Goal: Task Accomplishment & Management: Manage account settings

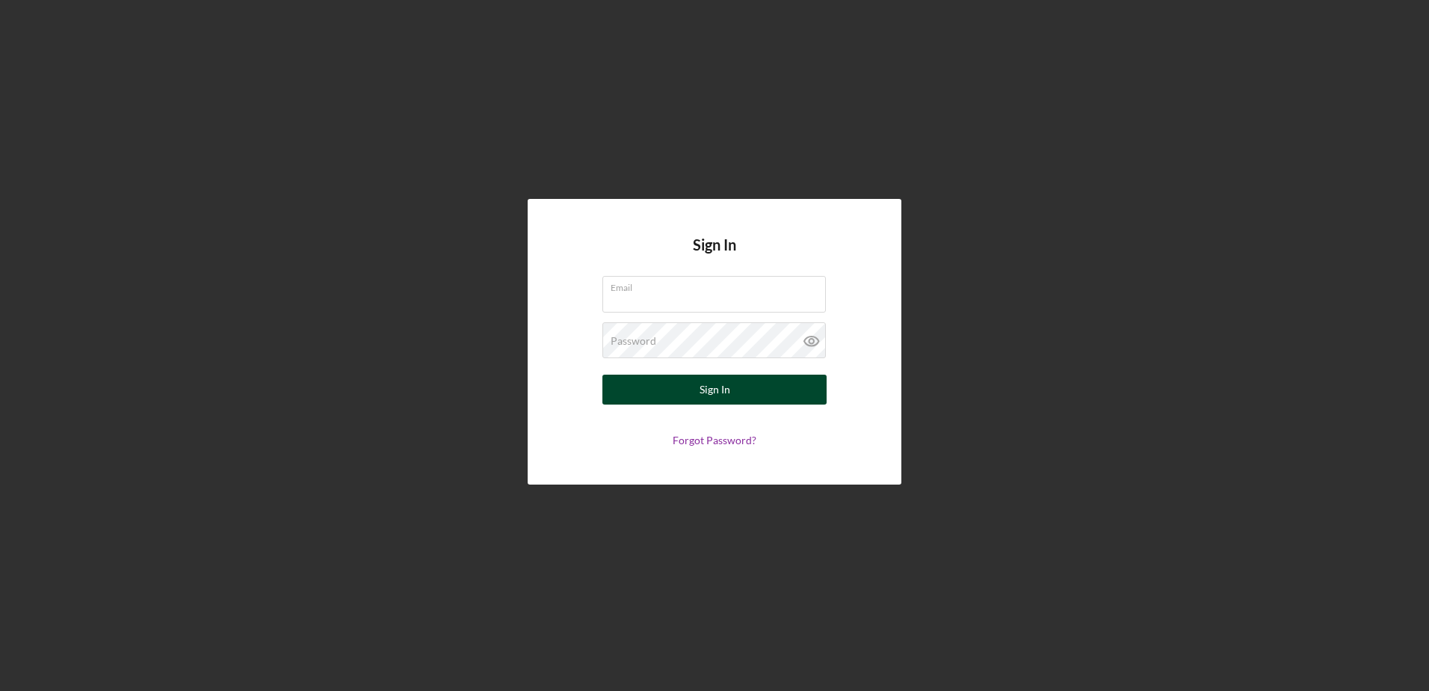
type input "[EMAIL_ADDRESS][DOMAIN_NAME]"
click at [709, 387] on div "Sign In" at bounding box center [715, 390] width 31 height 30
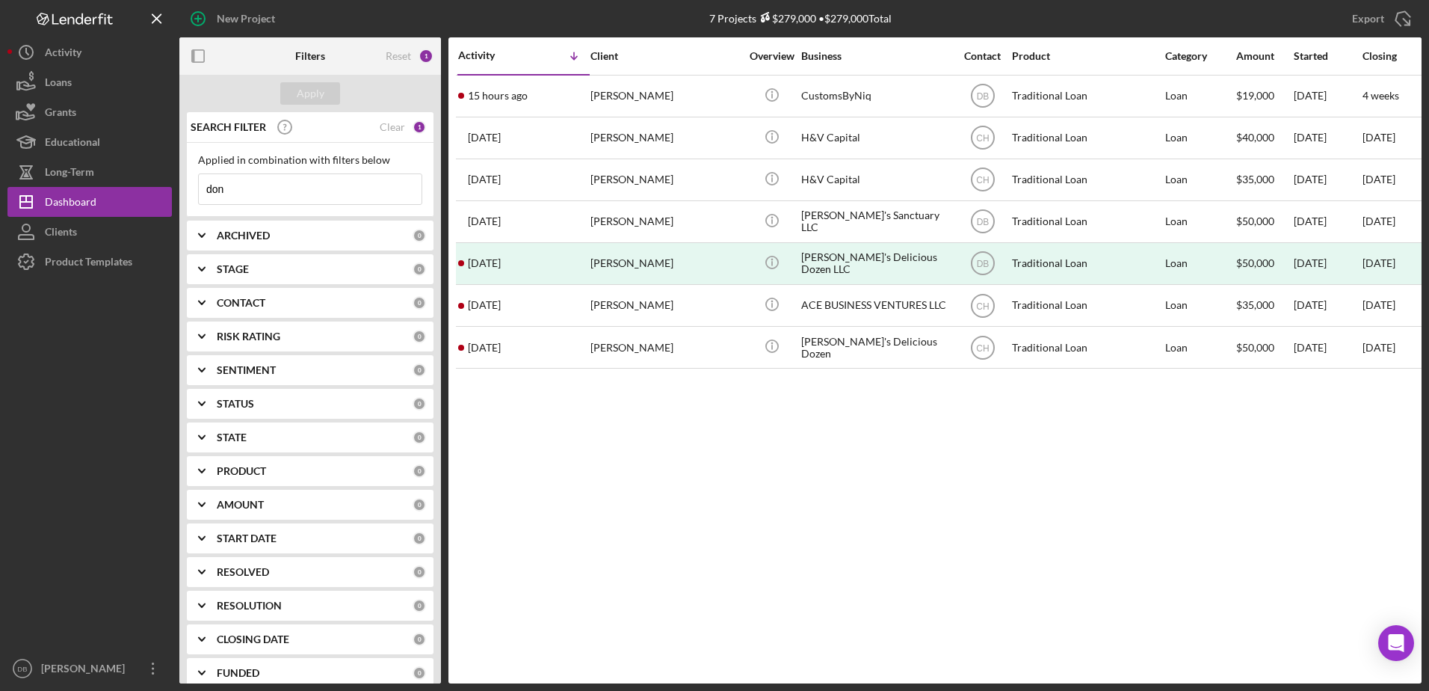
click at [277, 191] on input "don" at bounding box center [310, 189] width 223 height 30
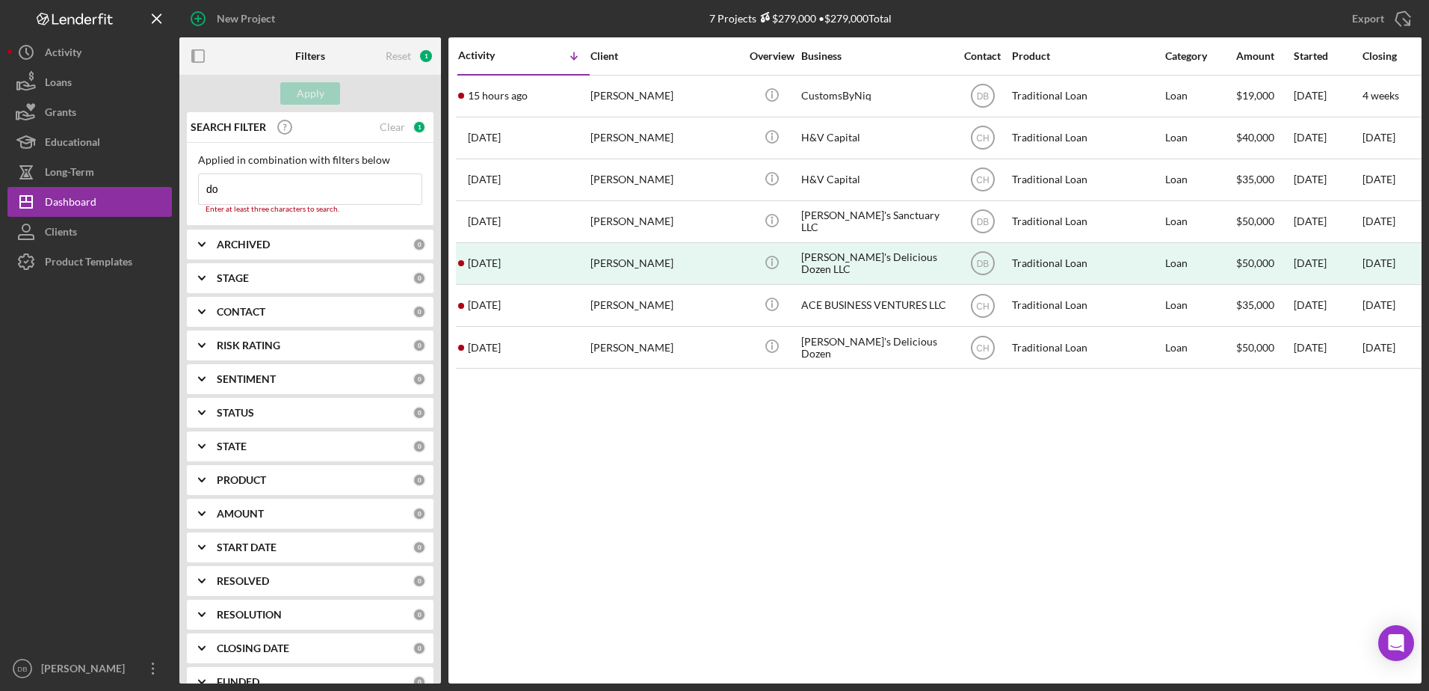
type input "d"
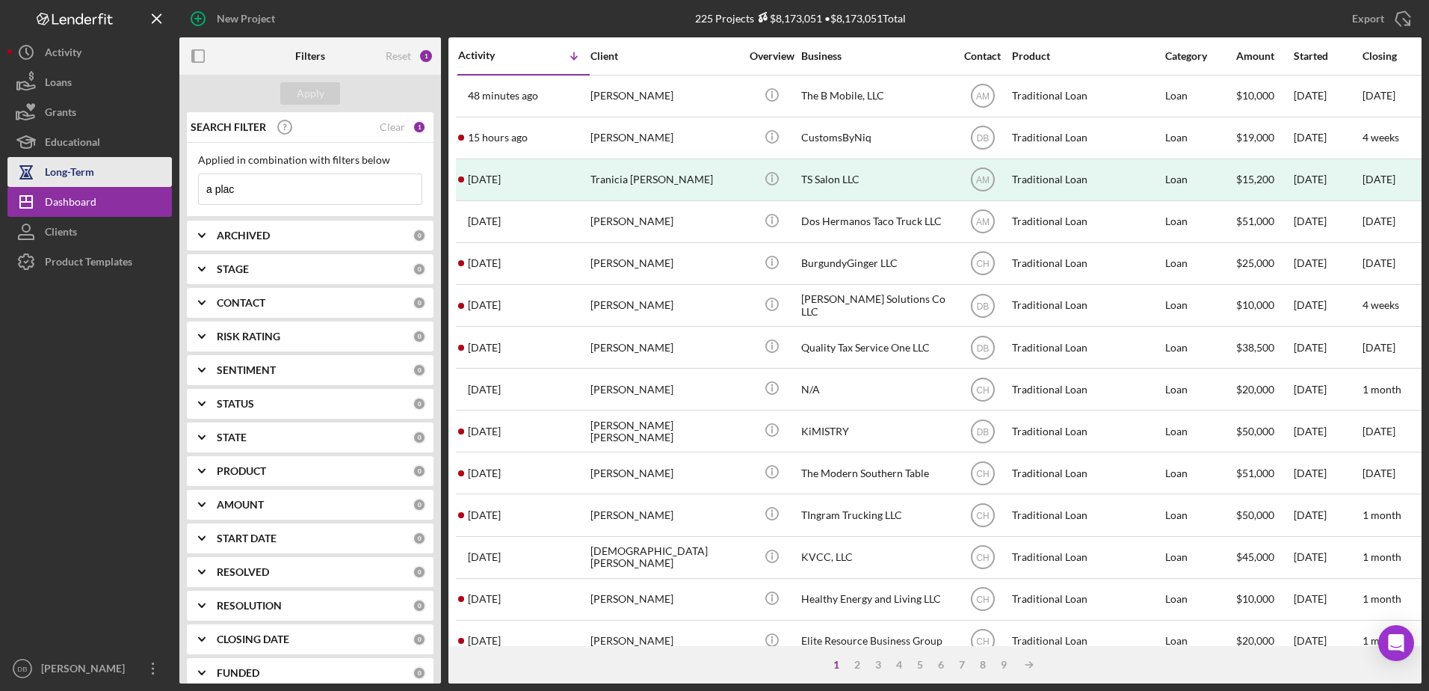
drag, startPoint x: 277, startPoint y: 188, endPoint x: 129, endPoint y: 185, distance: 148.0
click at [156, 185] on div "New Project 225 Projects $8,173,051 • $8,173,051 Total don Export Icon/Export F…" at bounding box center [714, 341] width 1414 height 683
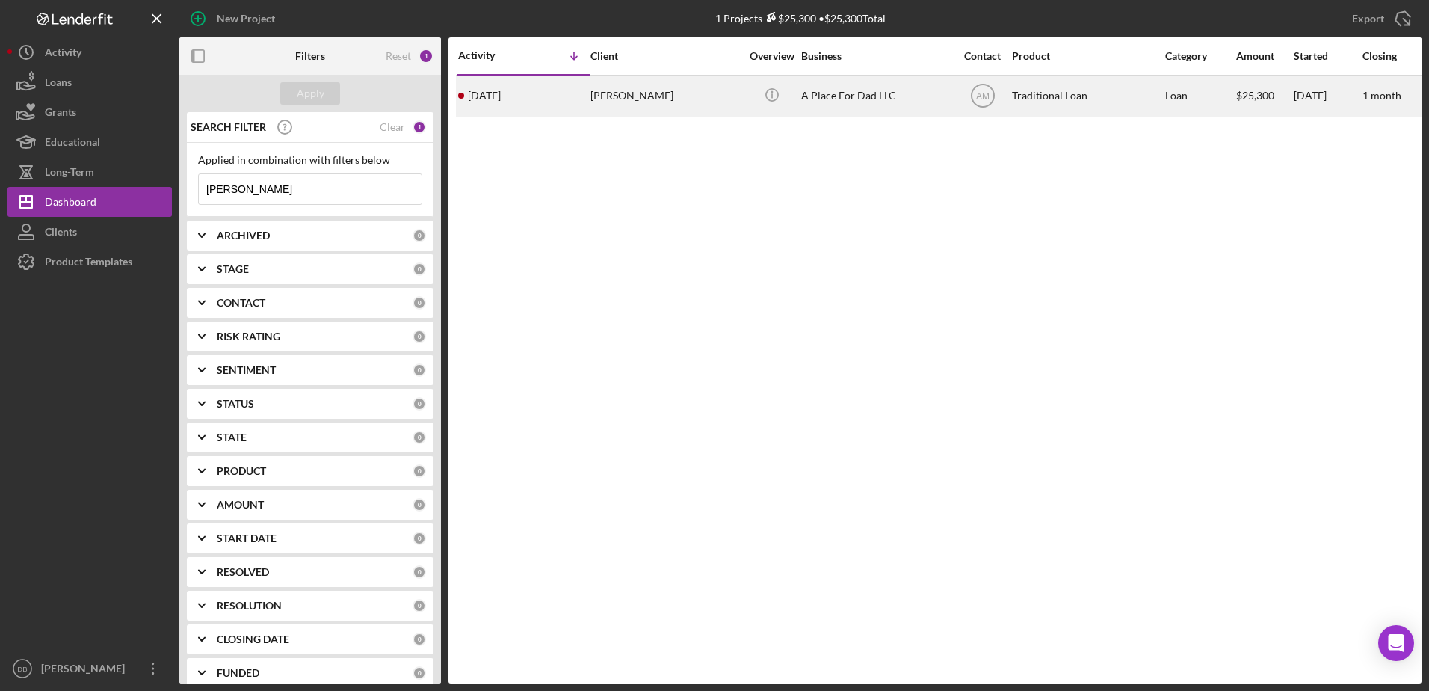
type input "[PERSON_NAME]"
click at [585, 108] on div "[DATE] [PERSON_NAME]" at bounding box center [523, 96] width 131 height 40
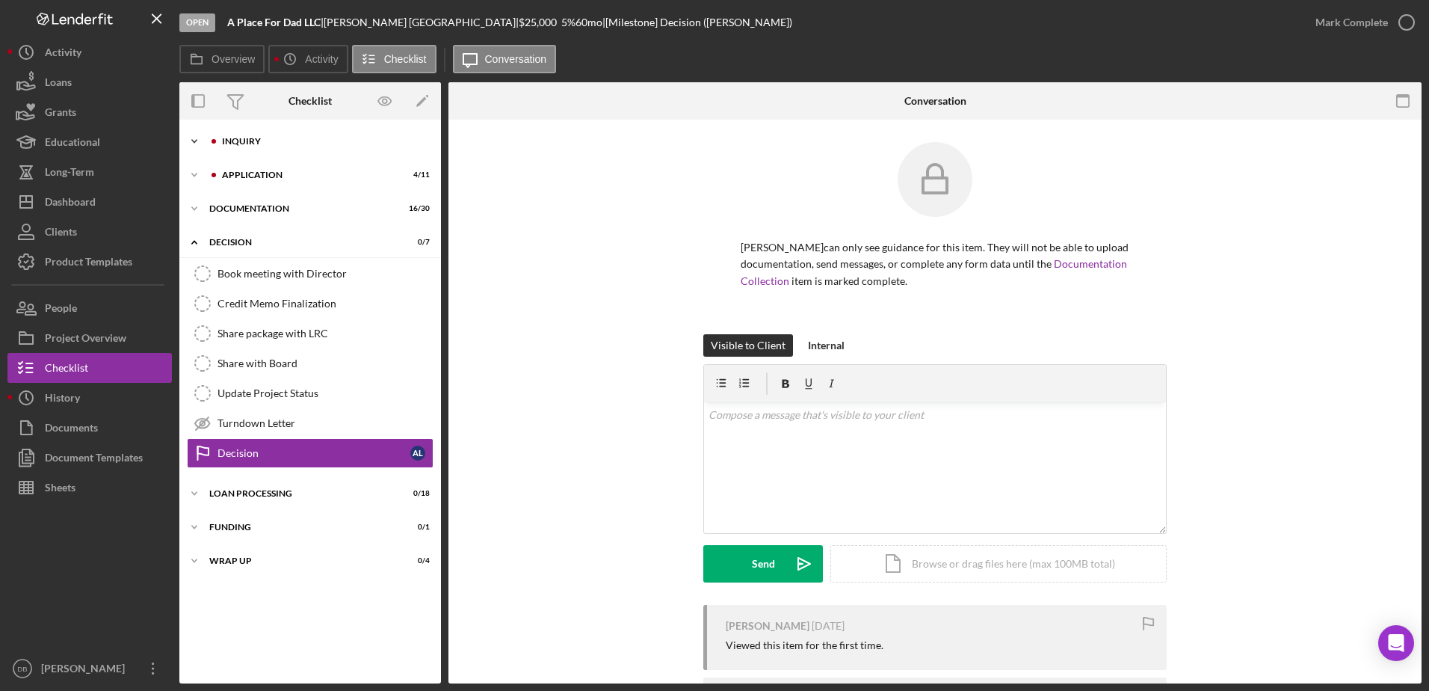
click at [270, 151] on div "Icon/Expander Inquiry 12 / 16" at bounding box center [310, 141] width 262 height 30
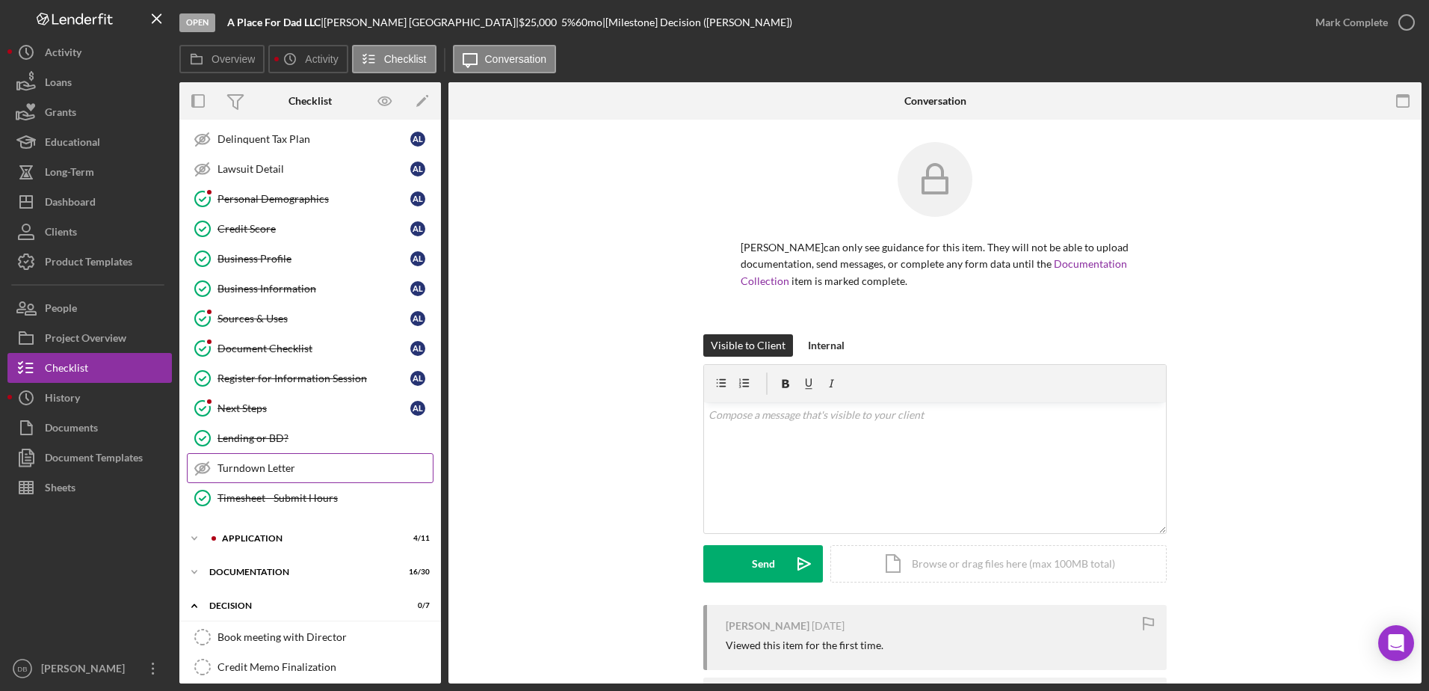
scroll to position [150, 0]
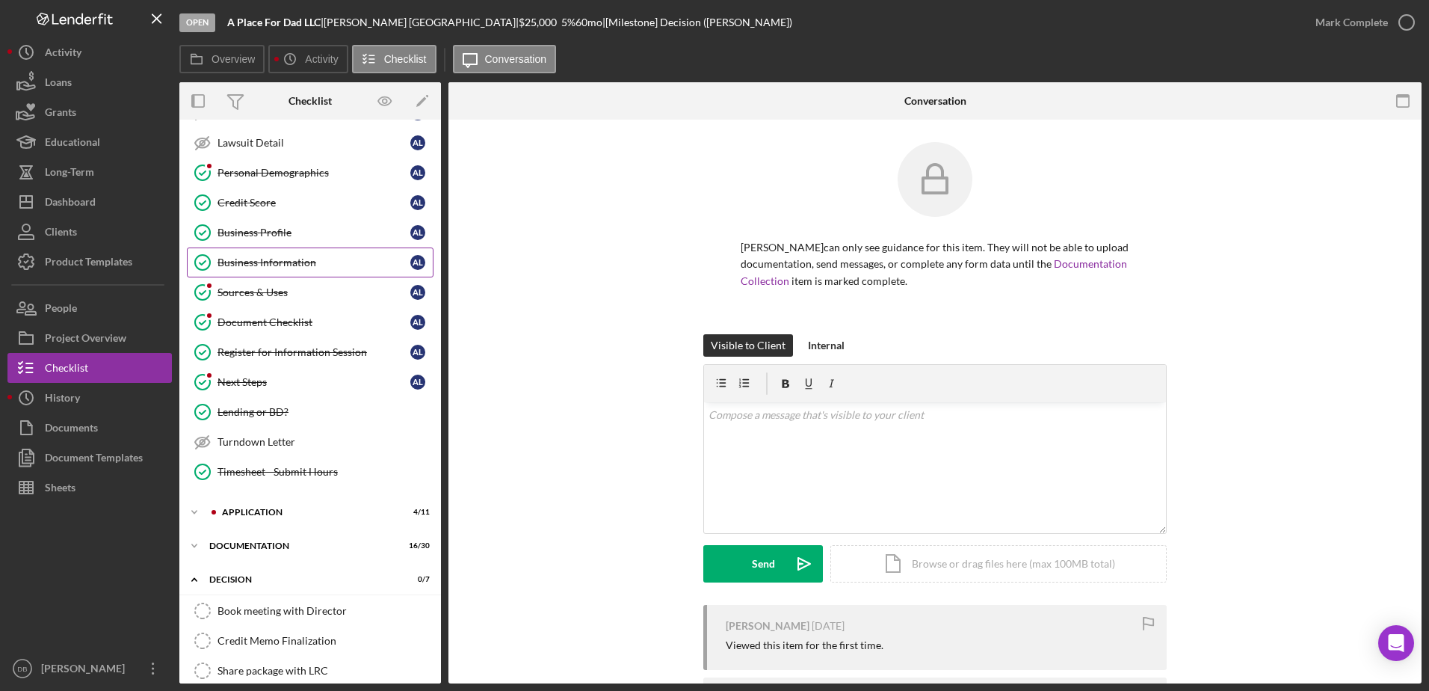
click at [280, 265] on div "Business Information" at bounding box center [314, 262] width 193 height 12
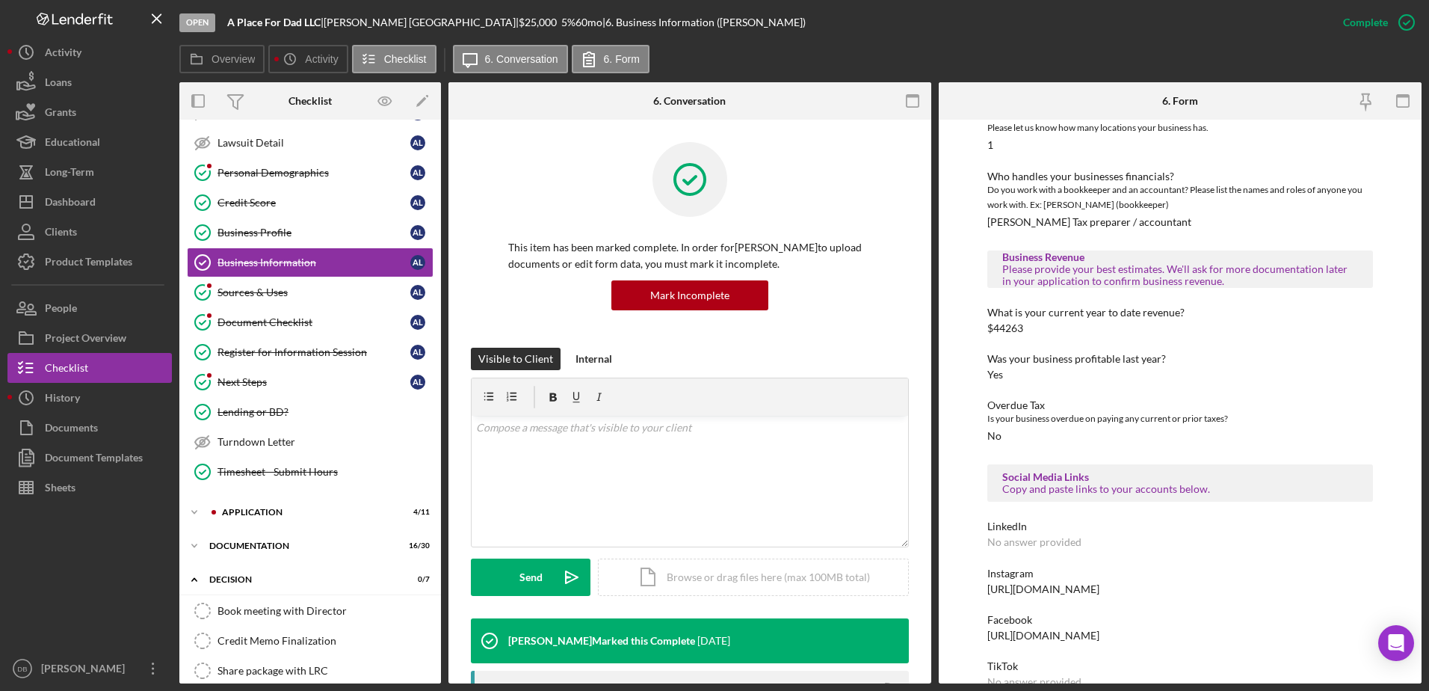
scroll to position [228, 0]
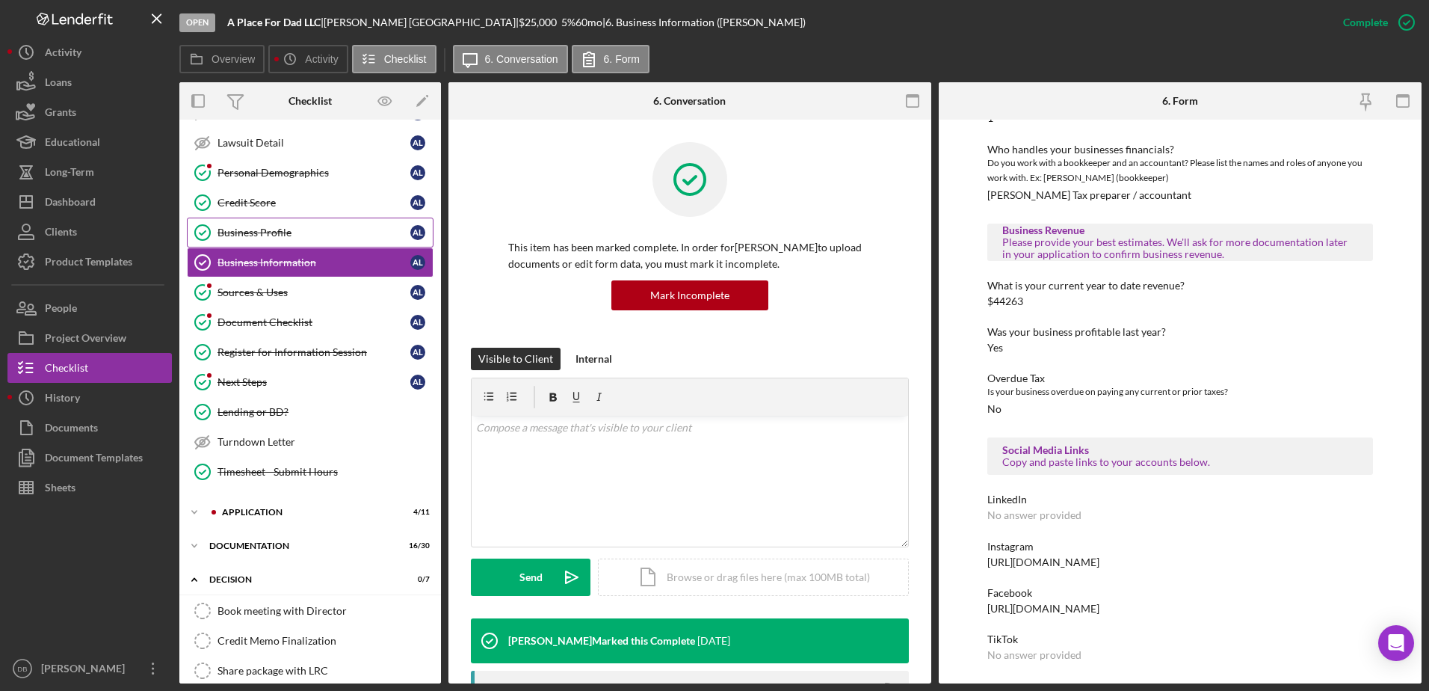
click at [263, 227] on div "Business Profile" at bounding box center [314, 233] width 193 height 12
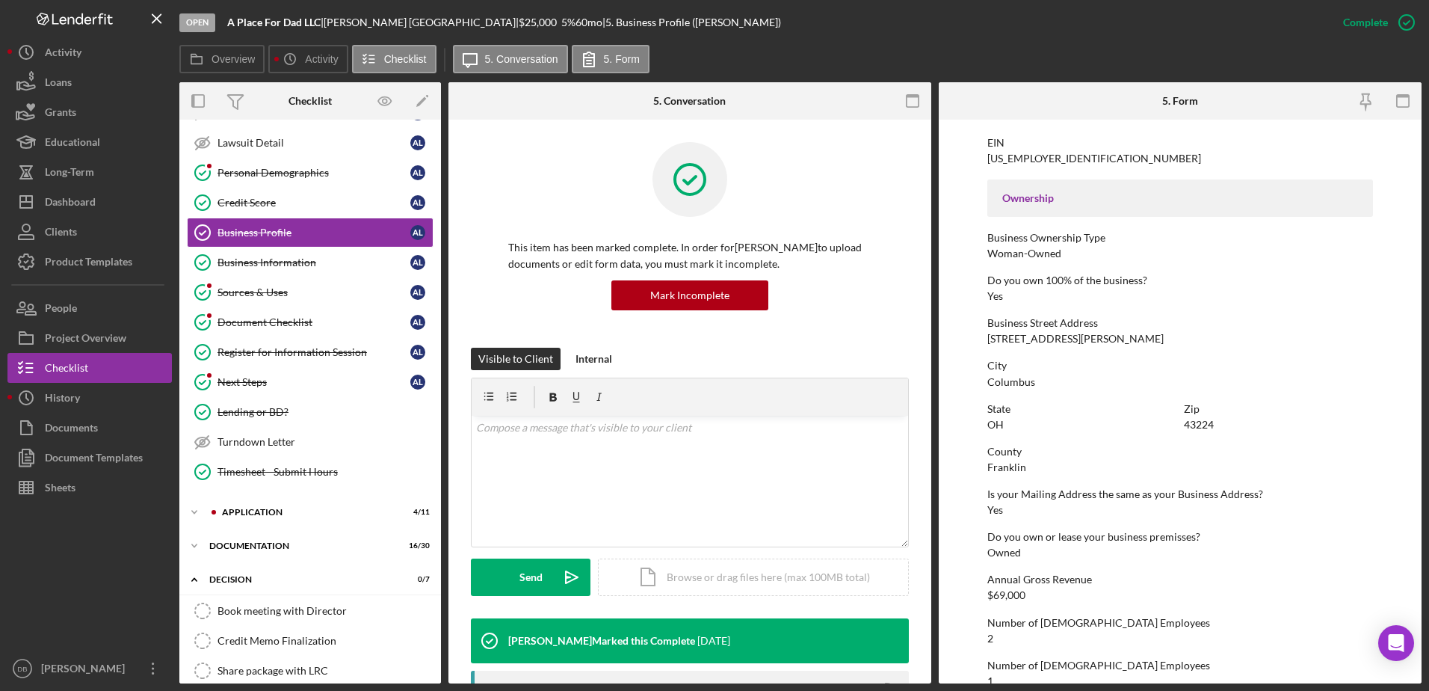
scroll to position [449, 0]
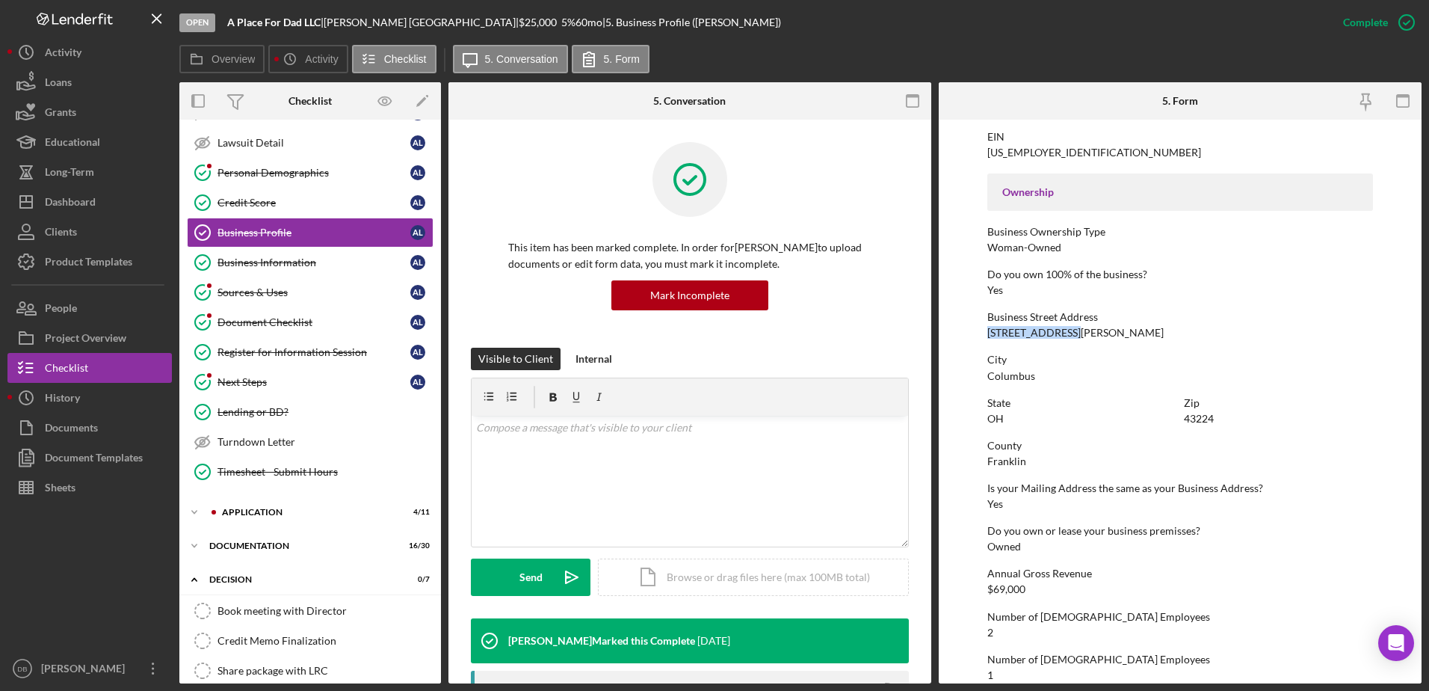
drag, startPoint x: 1079, startPoint y: 336, endPoint x: 974, endPoint y: 337, distance: 104.7
click at [974, 337] on form "To edit this form you must mark this item incomplete Business Name A Place For …" at bounding box center [1180, 402] width 483 height 564
copy div "[STREET_ADDRESS][PERSON_NAME]"
click at [991, 689] on div "Open A Place For Dad LLC | [PERSON_NAME] | $25,000 $25,000 5 % 60 mo | 5. Busin…" at bounding box center [714, 345] width 1429 height 691
